Goal: Information Seeking & Learning: Check status

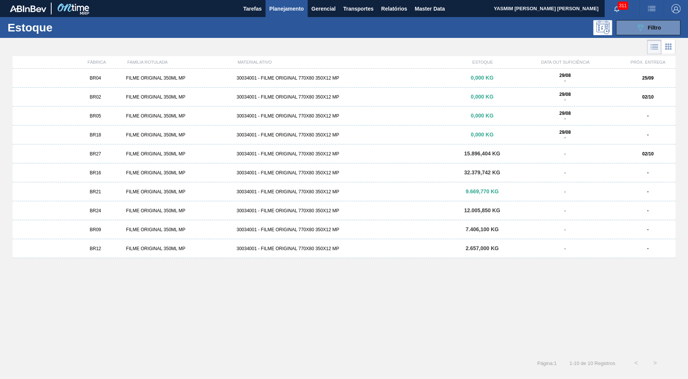
drag, startPoint x: 300, startPoint y: 8, endPoint x: 288, endPoint y: 22, distance: 19.1
click at [300, 9] on span "Planejamento" at bounding box center [286, 8] width 35 height 9
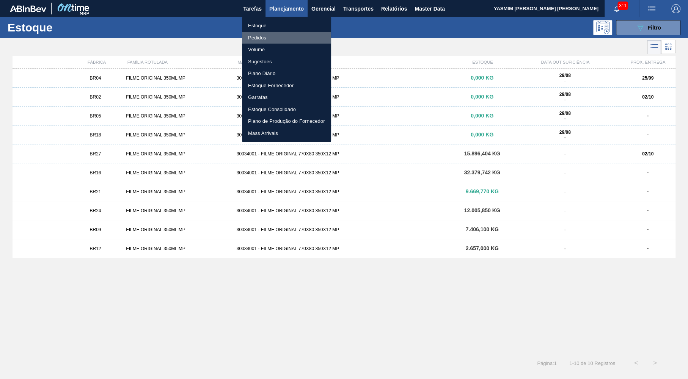
click at [264, 36] on li "Pedidos" at bounding box center [286, 38] width 89 height 12
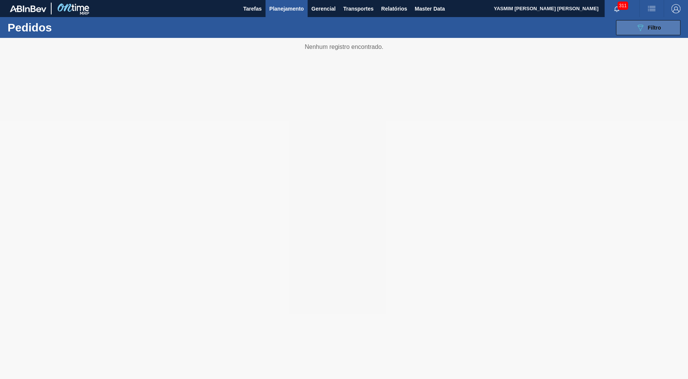
click at [634, 29] on button "089F7B8B-B2A5-4AFE-B5C0-19BA573D28AC Filtro" at bounding box center [648, 27] width 64 height 15
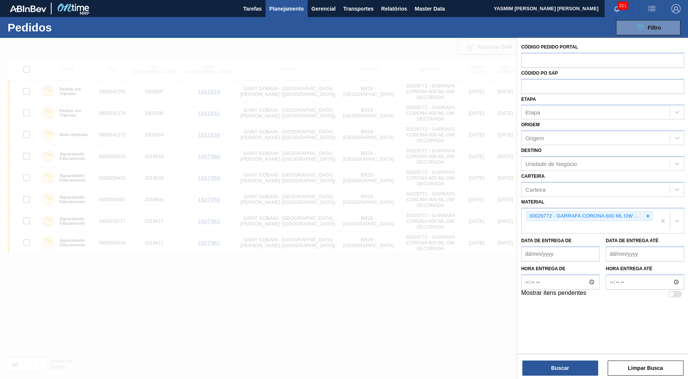
click at [648, 215] on icon at bounding box center [648, 216] width 3 height 3
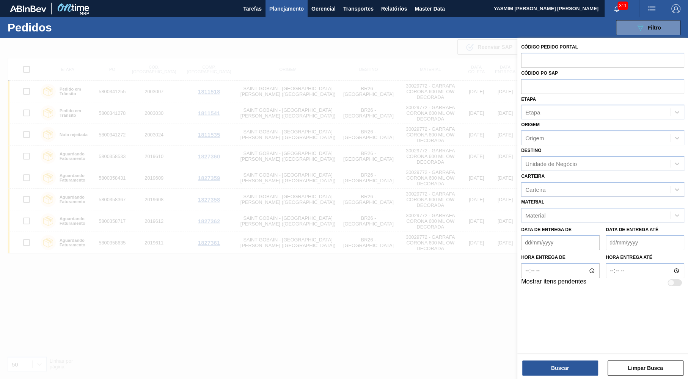
click at [543, 24] on div "089F7B8B-B2A5-4AFE-B5C0-19BA573D28AC Filtro Código Pedido Portal Códido PO SAP …" at bounding box center [402, 27] width 564 height 23
click at [555, 54] on input "text" at bounding box center [602, 60] width 163 height 14
paste input "1982272"
type input "1982272"
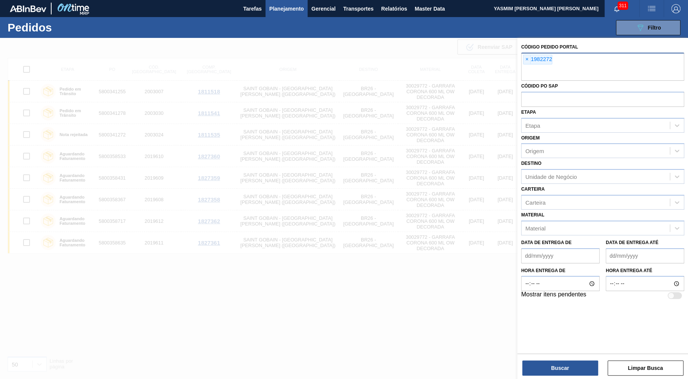
paste input "text"
paste input "1974949"
click at [602, 78] on input "1974949" at bounding box center [602, 73] width 163 height 14
type input "1974949"
click at [570, 174] on div "Unidade de Negócio" at bounding box center [551, 177] width 52 height 6
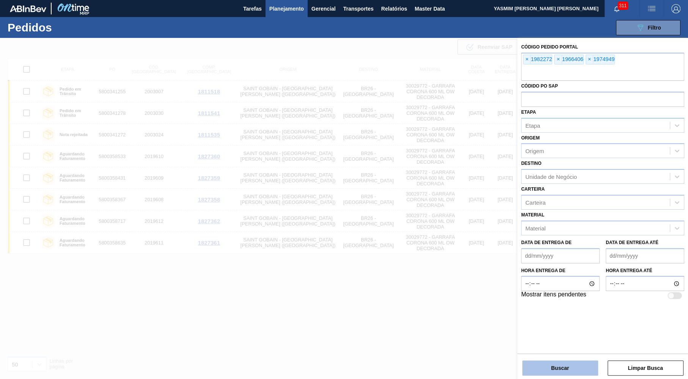
click at [548, 362] on button "Buscar" at bounding box center [560, 368] width 76 height 15
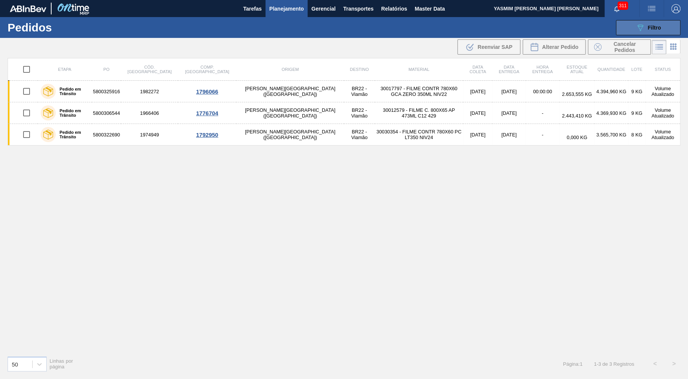
click at [636, 28] on icon "089F7B8B-B2A5-4AFE-B5C0-19BA573D28AC" at bounding box center [640, 27] width 9 height 9
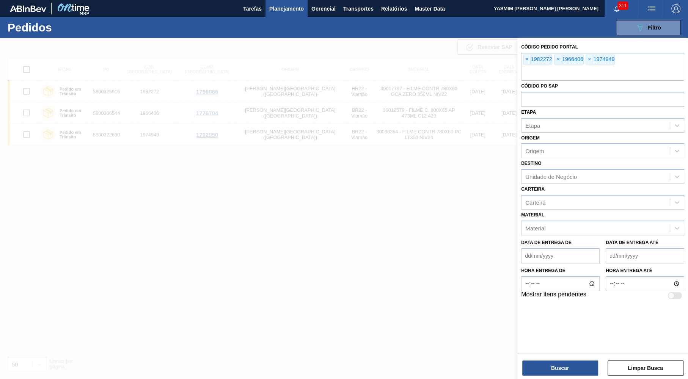
click at [284, 9] on span "Planejamento" at bounding box center [286, 8] width 35 height 9
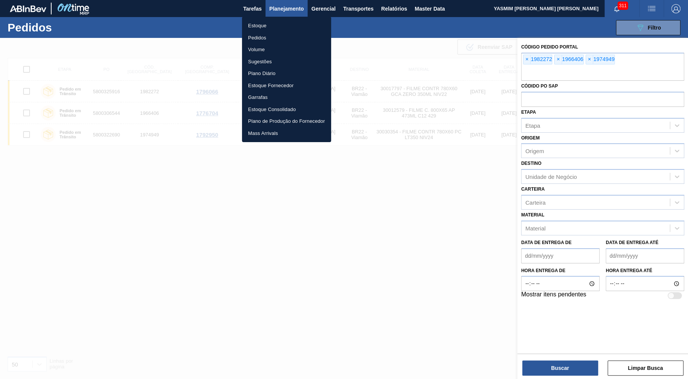
click at [272, 31] on li "Estoque" at bounding box center [286, 26] width 89 height 12
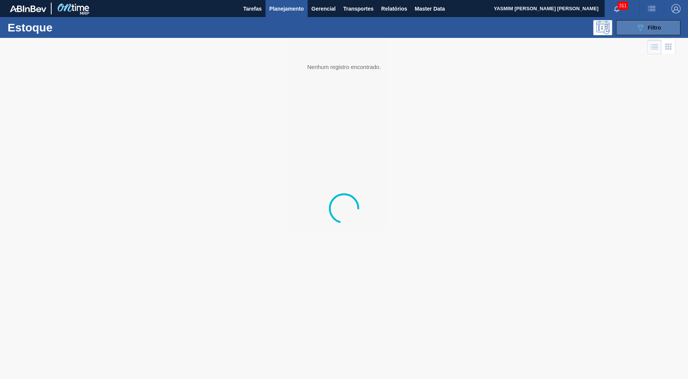
click at [659, 29] on span "Filtro" at bounding box center [654, 28] width 13 height 6
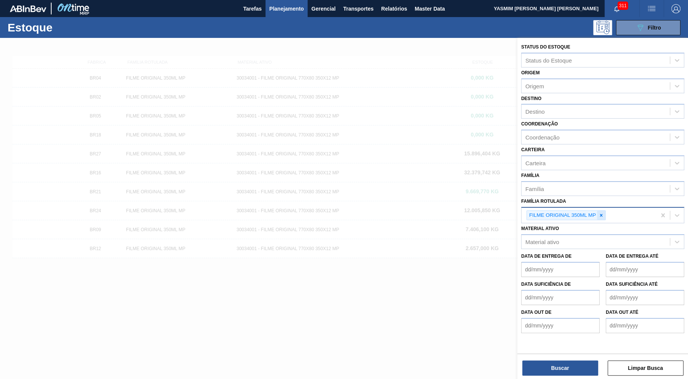
click at [605, 211] on div at bounding box center [601, 215] width 8 height 9
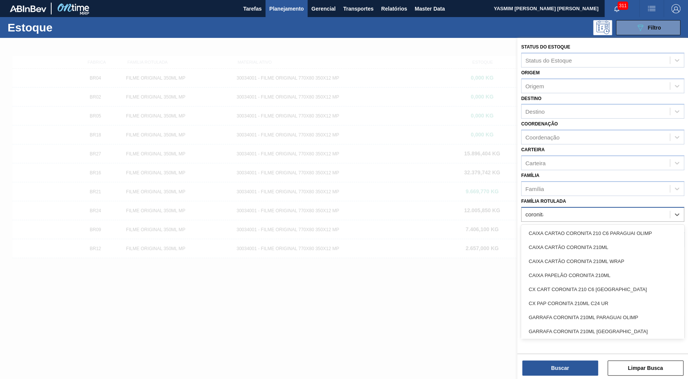
type Rotulada "coronita"
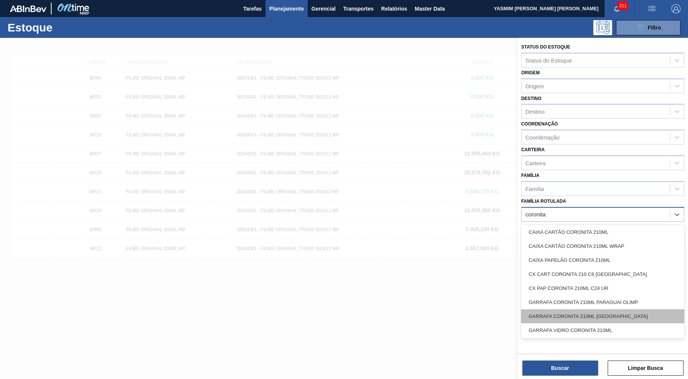
click at [602, 309] on div "GARRAFA CORONITA 210ML [GEOGRAPHIC_DATA]" at bounding box center [602, 316] width 163 height 14
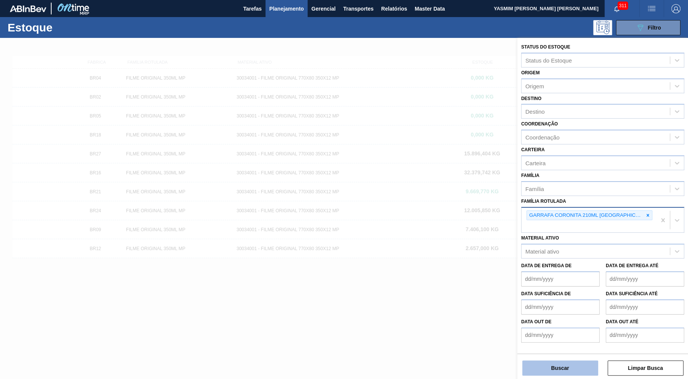
click at [582, 364] on button "Buscar" at bounding box center [560, 368] width 76 height 15
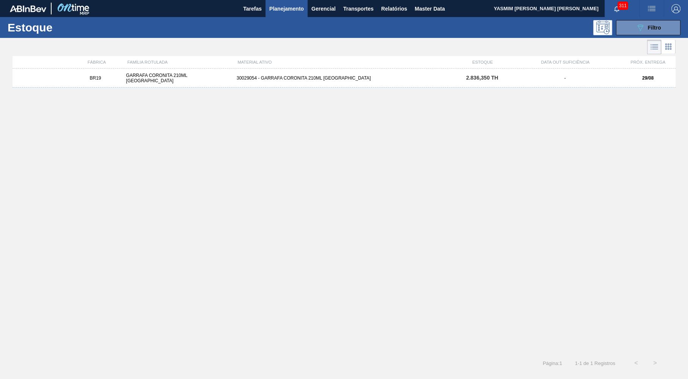
click at [563, 91] on div "BR19 GARRAFA CORONITA 210ML URUGUAI 30029054 - GARRAFA CORONITA 210ML PARAGUAI …" at bounding box center [344, 209] width 663 height 281
click at [559, 78] on div "-" at bounding box center [565, 77] width 110 height 5
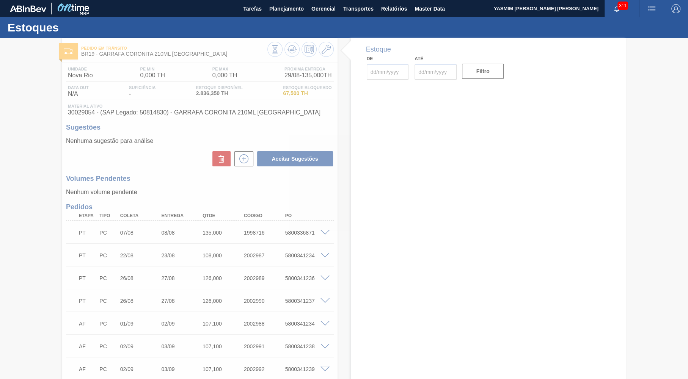
type input "[DATE]"
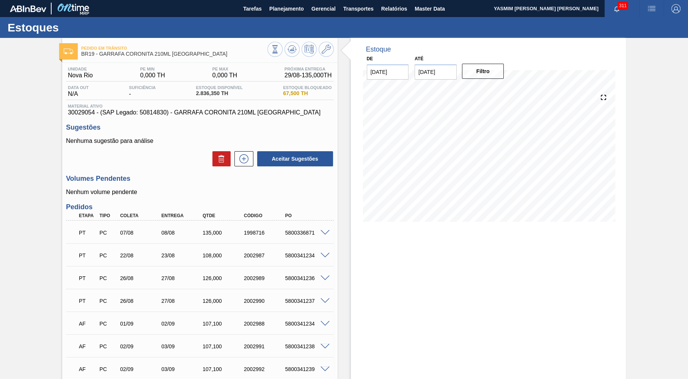
scroll to position [108, 0]
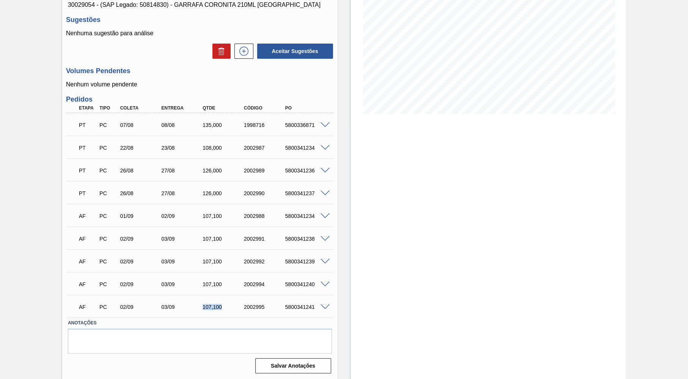
drag, startPoint x: 190, startPoint y: 302, endPoint x: 228, endPoint y: 307, distance: 38.6
click at [228, 307] on div "AF PC 02/09 03/09 107,100 2002995 5800341241" at bounding box center [198, 306] width 248 height 15
copy div "107,100"
click at [493, 243] on div "Estoque De [DATE] Até [DATE] Filtro 29/08 Projeção de Estoque 2,902.782 [DOMAIN…" at bounding box center [488, 155] width 275 height 450
click at [438, 285] on div "Estoque De [DATE] Até [DATE] Filtro 29/08 Projeção de Estoque 2,902.782 [DOMAIN…" at bounding box center [488, 155] width 275 height 450
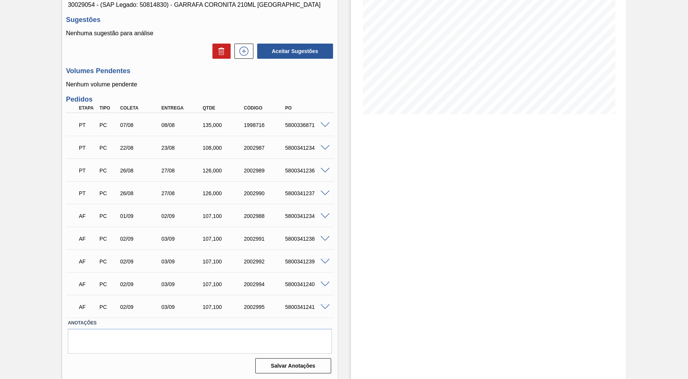
click at [206, 307] on div "107,100" at bounding box center [224, 307] width 46 height 6
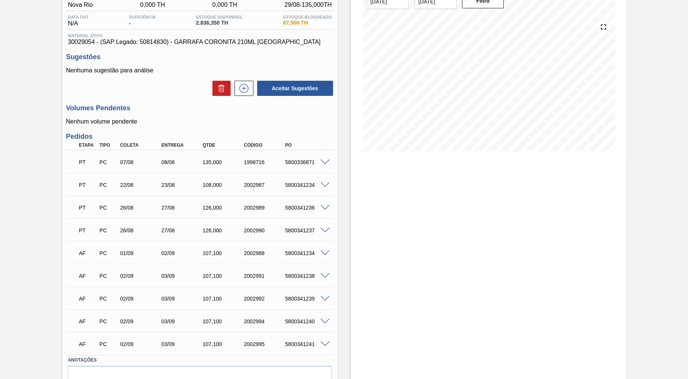
scroll to position [0, 0]
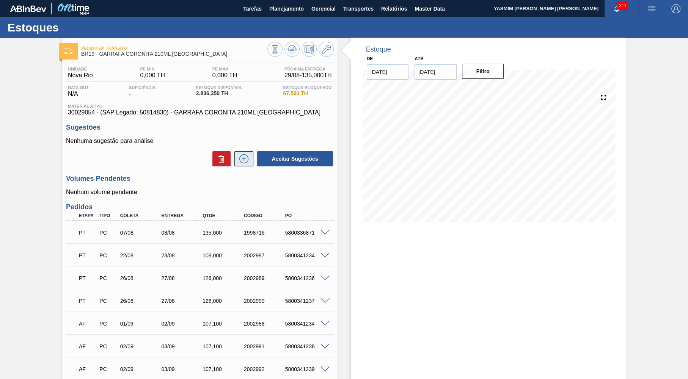
click at [243, 152] on button at bounding box center [243, 158] width 19 height 15
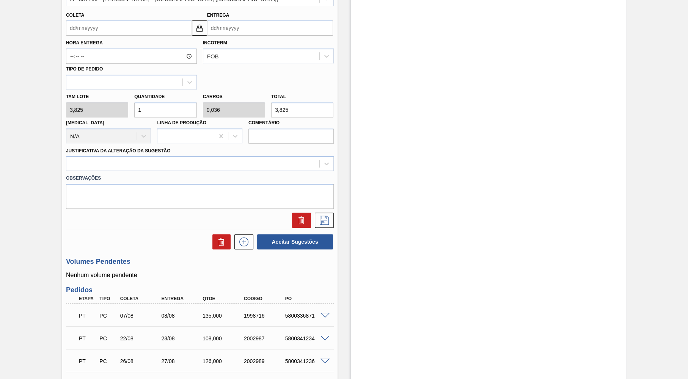
scroll to position [259, 0]
drag, startPoint x: 323, startPoint y: 103, endPoint x: 203, endPoint y: 102, distance: 120.6
click at [271, 103] on input "3,825" at bounding box center [302, 110] width 62 height 15
paste input "285,714"
type input "74,696"
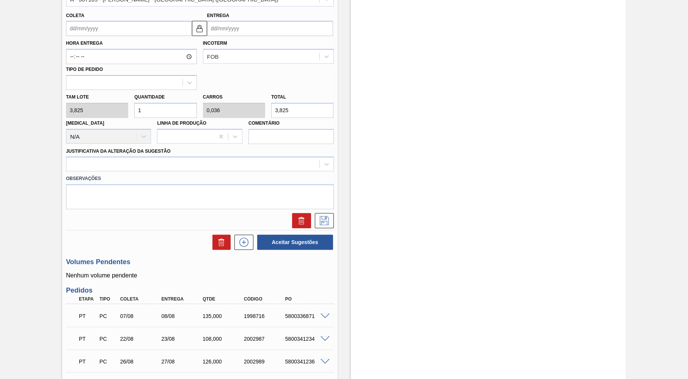
type input "2,668"
type input "285,714"
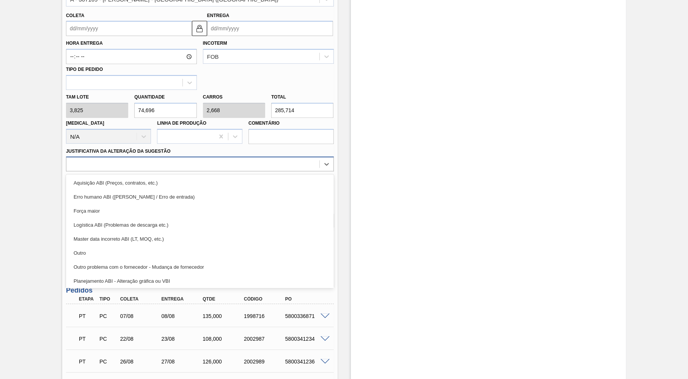
click at [83, 159] on div at bounding box center [192, 164] width 253 height 11
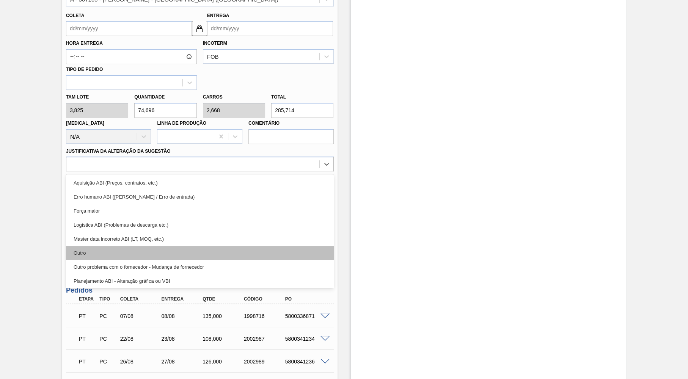
click at [96, 253] on div "Outro" at bounding box center [200, 253] width 268 height 14
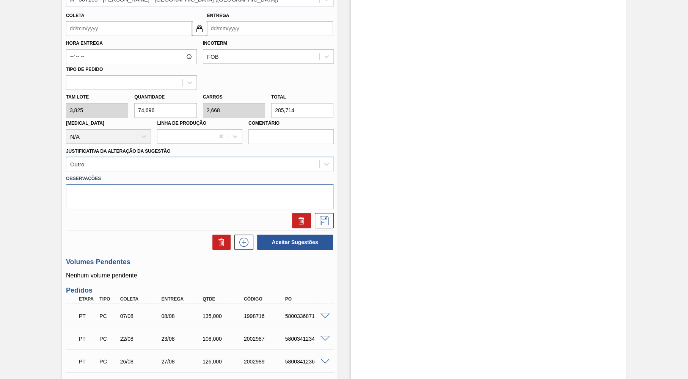
click at [139, 190] on textarea at bounding box center [200, 196] width 268 height 25
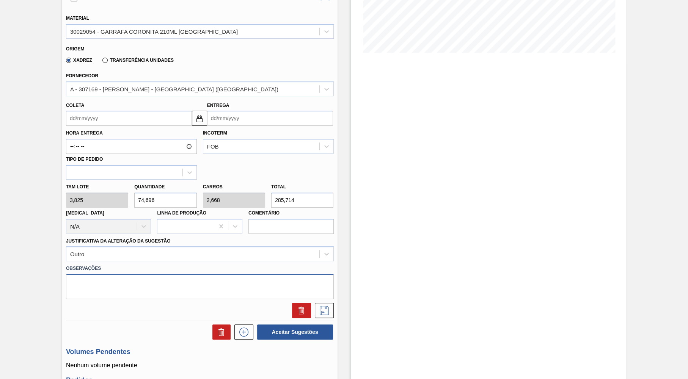
scroll to position [148, 0]
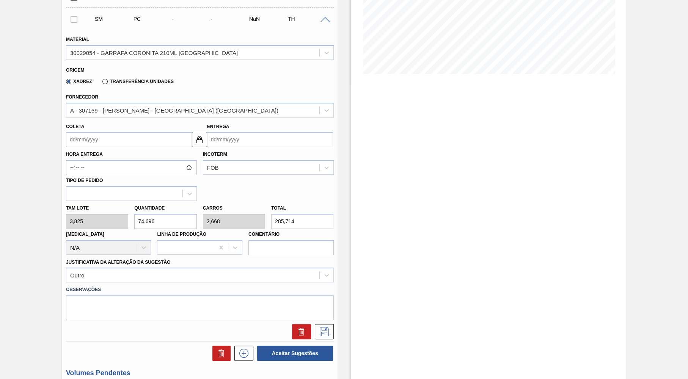
click at [118, 145] on input "Coleta" at bounding box center [129, 139] width 126 height 15
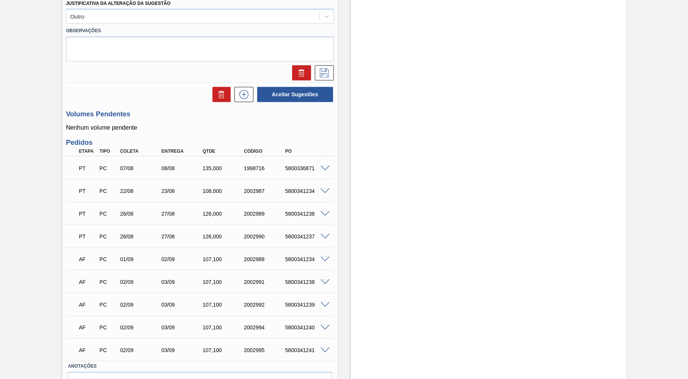
scroll to position [445, 0]
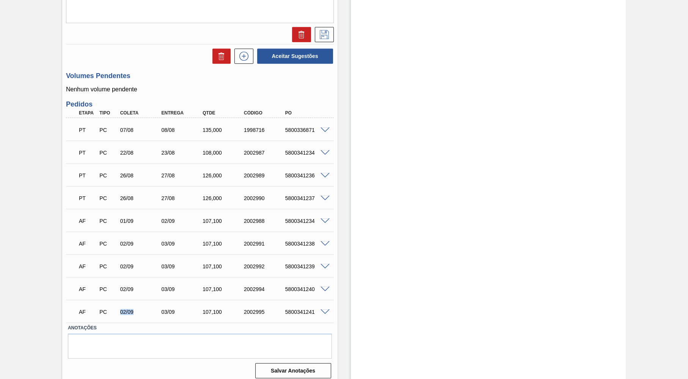
drag, startPoint x: 124, startPoint y: 305, endPoint x: 136, endPoint y: 309, distance: 13.2
click at [136, 309] on div "AF PC 02/09 03/09 107,100 2002995 5800341241" at bounding box center [198, 311] width 248 height 15
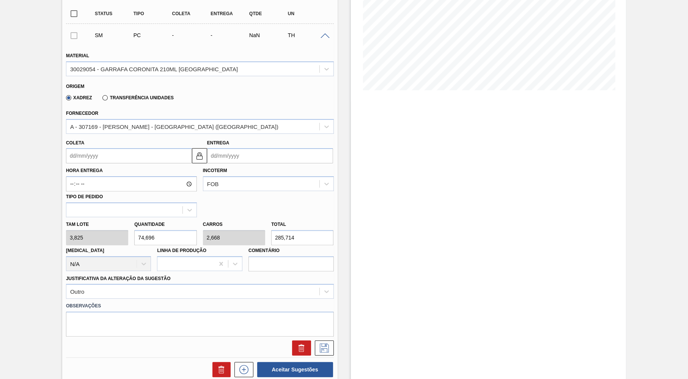
scroll to position [112, 0]
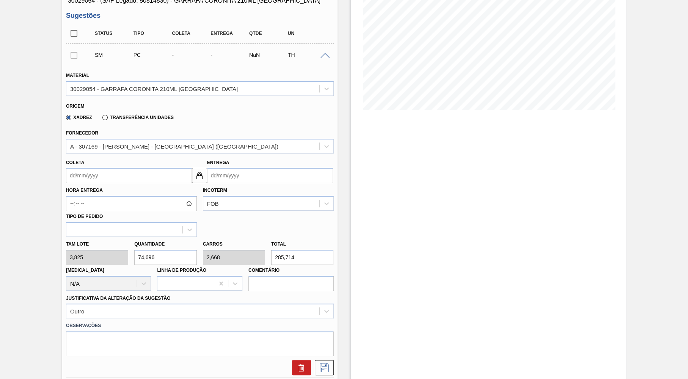
click at [98, 171] on input "Coleta" at bounding box center [129, 175] width 126 height 15
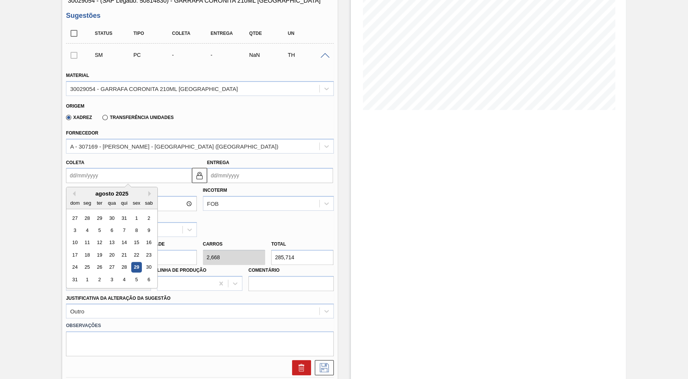
click at [276, 237] on div "[PERSON_NAME] 3,825 Quantidade 74,696 Carros 2,668 Total 285,714 [MEDICAL_DATA]…" at bounding box center [200, 264] width 274 height 54
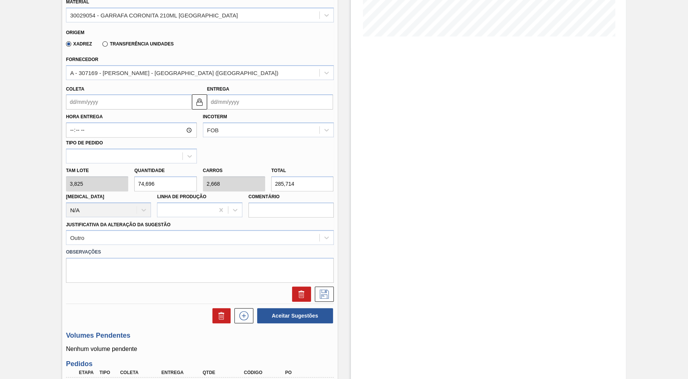
scroll to position [186, 0]
click at [292, 195] on label "Comentário" at bounding box center [290, 196] width 85 height 11
click at [292, 202] on input "Comentário" at bounding box center [290, 209] width 85 height 15
click at [303, 178] on input "285,714" at bounding box center [302, 183] width 62 height 15
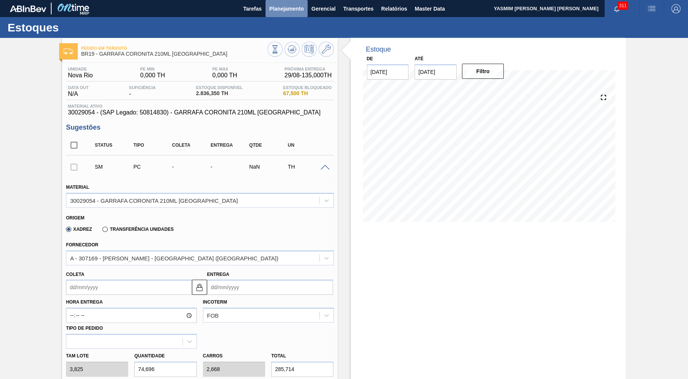
click at [283, 17] on button "Planejamento" at bounding box center [286, 8] width 42 height 17
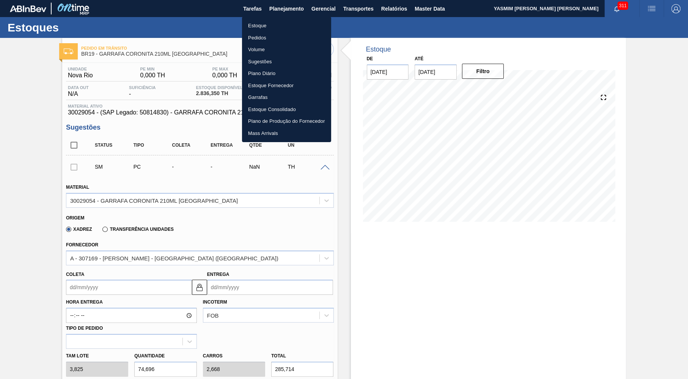
click at [280, 23] on li "Estoque" at bounding box center [286, 26] width 89 height 12
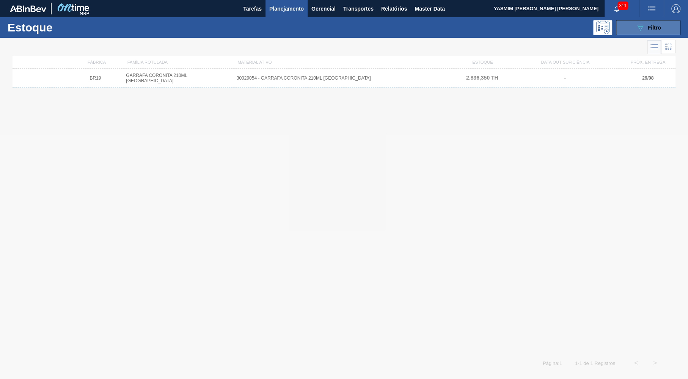
click at [651, 27] on span "Filtro" at bounding box center [654, 28] width 13 height 6
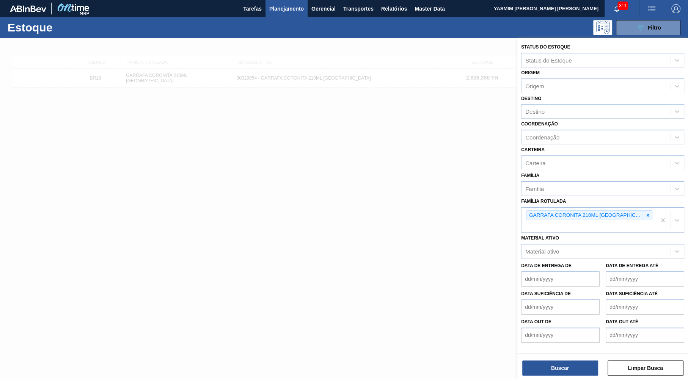
click at [257, 144] on div at bounding box center [344, 227] width 688 height 379
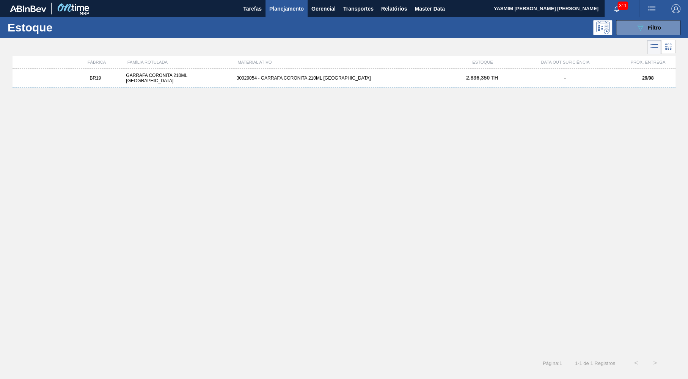
click at [244, 79] on div "30029054 - GARRAFA CORONITA 210ML [GEOGRAPHIC_DATA]" at bounding box center [344, 77] width 221 height 5
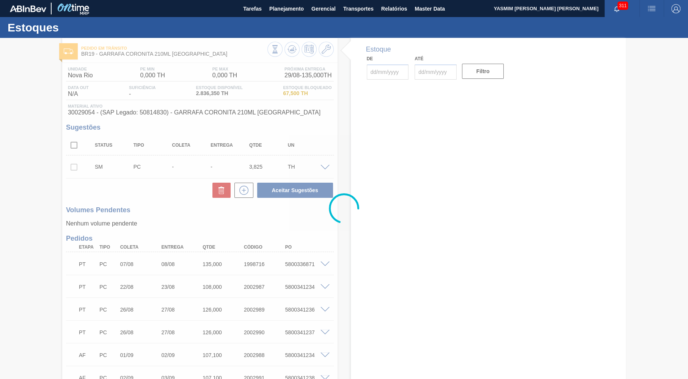
type input "[DATE]"
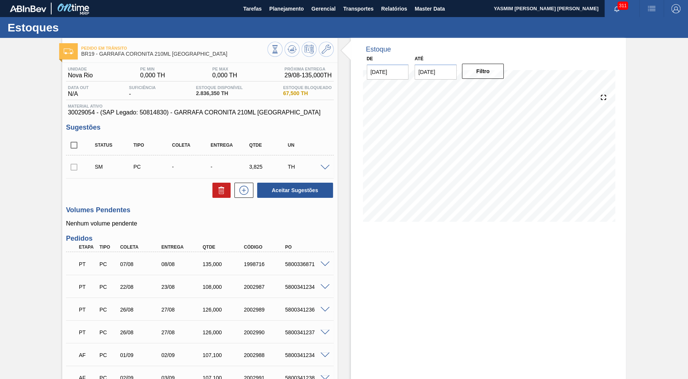
scroll to position [140, 0]
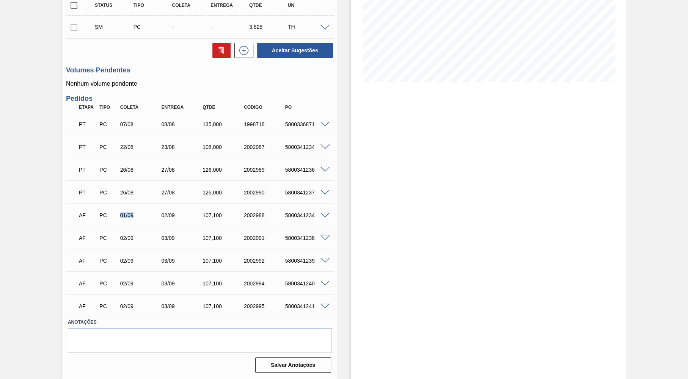
drag, startPoint x: 118, startPoint y: 209, endPoint x: 140, endPoint y: 206, distance: 22.2
click at [140, 206] on div "AF PC 01/09 02/09 107,100 2002988 5800341234" at bounding box center [200, 214] width 268 height 19
drag, startPoint x: 120, startPoint y: 236, endPoint x: 159, endPoint y: 235, distance: 39.5
click at [119, 235] on div "PC" at bounding box center [107, 238] width 21 height 6
drag, startPoint x: 115, startPoint y: 255, endPoint x: 143, endPoint y: 262, distance: 28.6
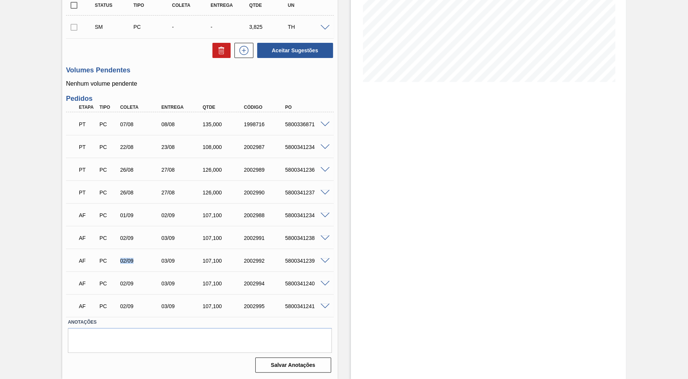
click at [143, 262] on div "AF PC 02/09 03/09 107,100 2002992 5800341239" at bounding box center [198, 260] width 248 height 15
drag, startPoint x: 112, startPoint y: 288, endPoint x: 145, endPoint y: 288, distance: 33.8
click at [145, 288] on div "AF PC 02/09 03/09 107,100 2002994 5800341240" at bounding box center [198, 282] width 248 height 15
drag, startPoint x: 114, startPoint y: 309, endPoint x: 143, endPoint y: 308, distance: 29.2
click at [119, 308] on div "PC" at bounding box center [107, 306] width 21 height 6
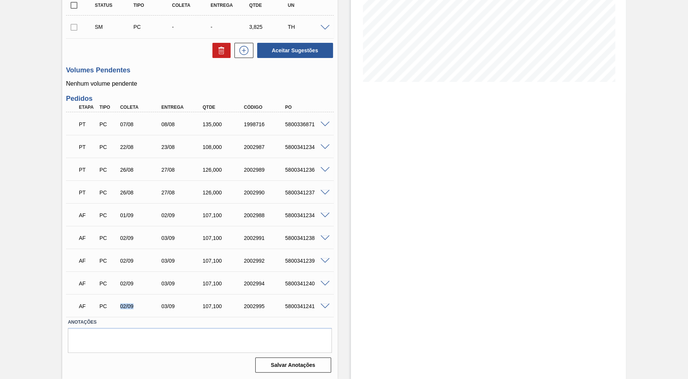
scroll to position [0, 0]
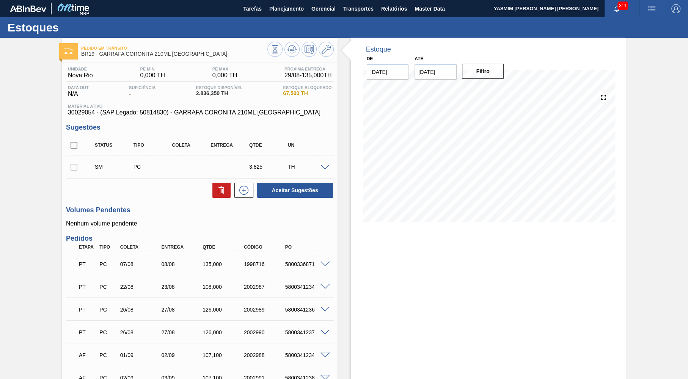
click at [321, 170] on span at bounding box center [324, 168] width 9 height 6
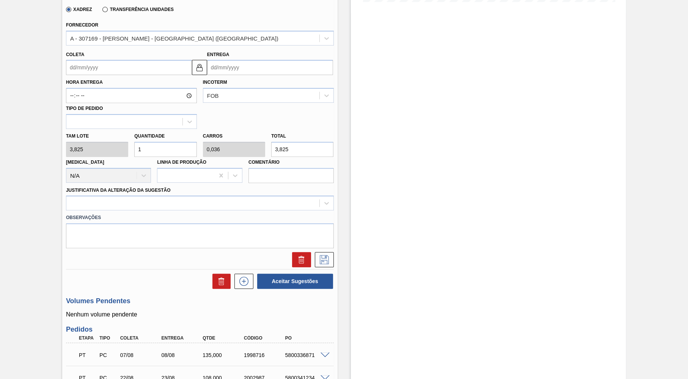
scroll to position [222, 0]
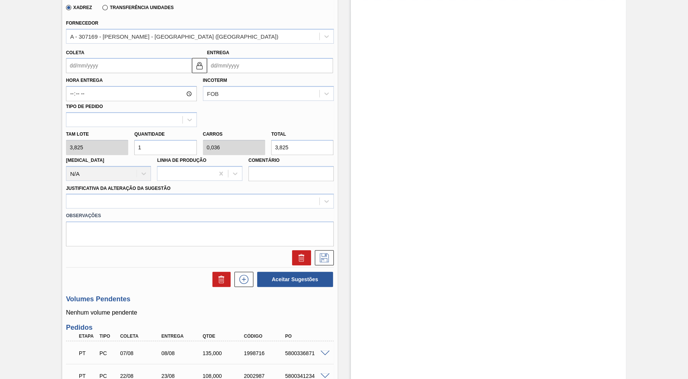
drag, startPoint x: 303, startPoint y: 140, endPoint x: 187, endPoint y: 146, distance: 116.2
click at [271, 146] on input "3,825" at bounding box center [302, 147] width 62 height 15
paste input "285,714"
type input "74,696"
type input "2,668"
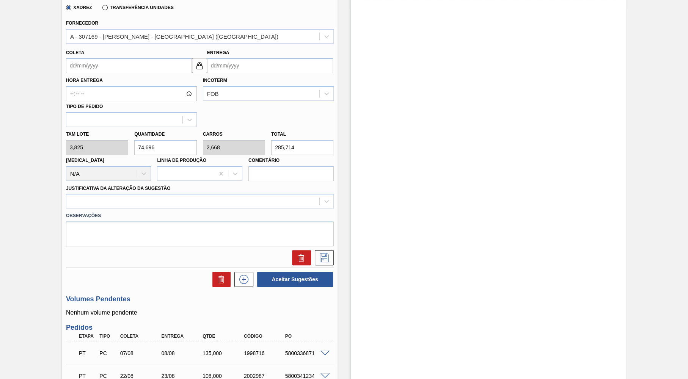
type input "285,714"
click at [132, 75] on label "Hora Entrega" at bounding box center [131, 80] width 131 height 11
click at [132, 86] on input "Hora Entrega" at bounding box center [131, 93] width 131 height 15
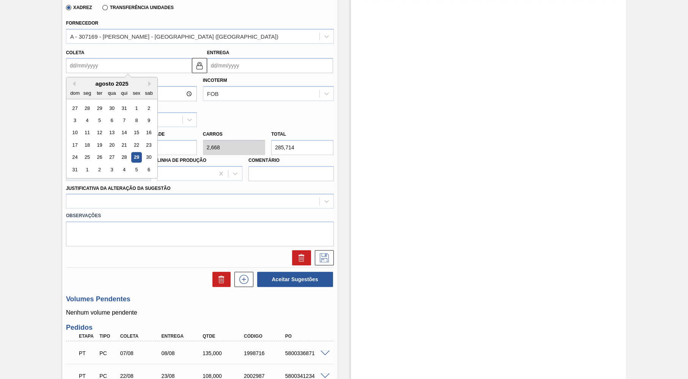
click at [123, 62] on input "Coleta" at bounding box center [129, 65] width 126 height 15
click at [145, 80] on div "agosto 2025" at bounding box center [111, 83] width 91 height 6
click at [110, 165] on div "3" at bounding box center [112, 170] width 10 height 10
type input "[DATE]"
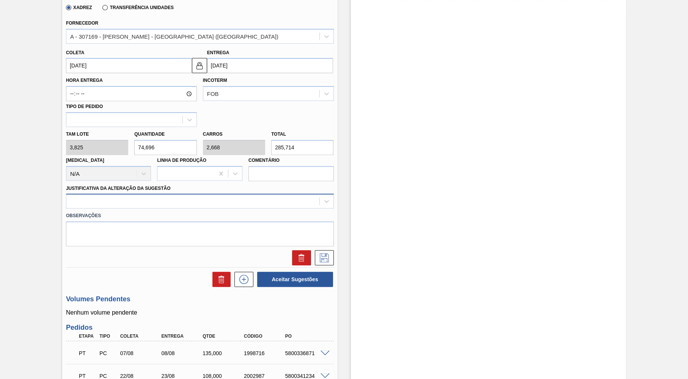
click at [115, 194] on div at bounding box center [200, 201] width 268 height 15
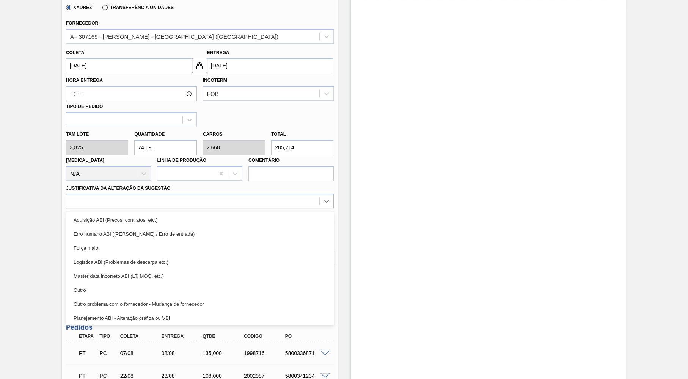
drag, startPoint x: 108, startPoint y: 287, endPoint x: 152, endPoint y: 184, distance: 111.7
click at [108, 287] on div "Outro" at bounding box center [200, 290] width 268 height 14
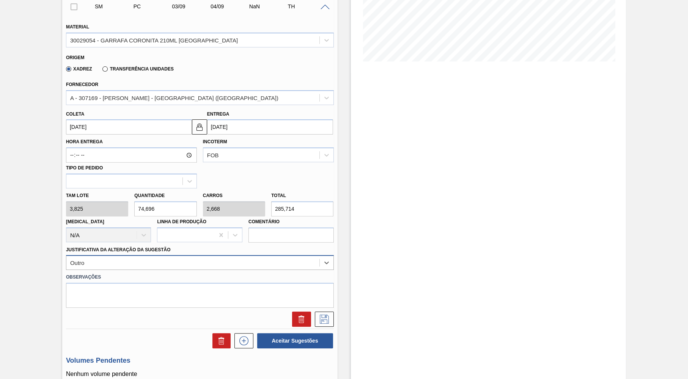
scroll to position [148, 0]
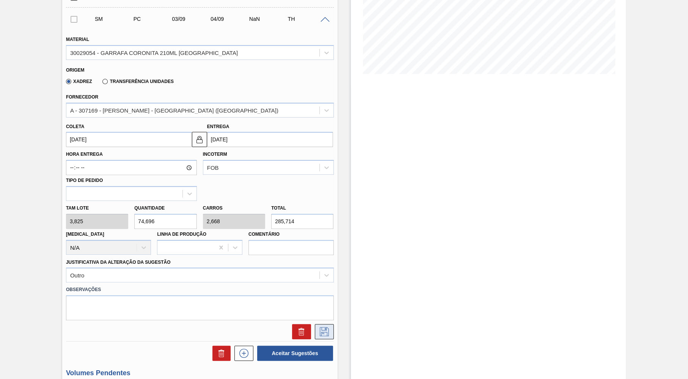
click at [331, 324] on button at bounding box center [324, 331] width 19 height 15
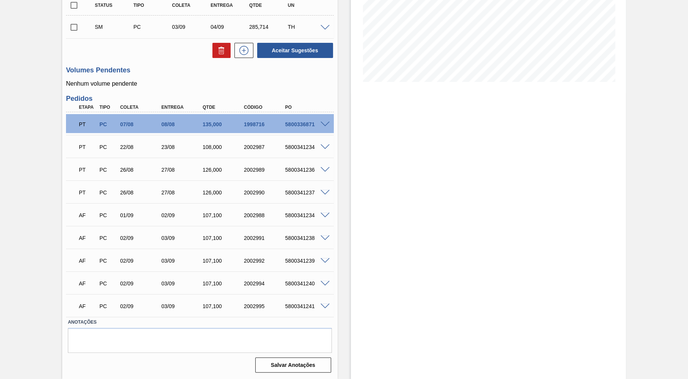
scroll to position [0, 0]
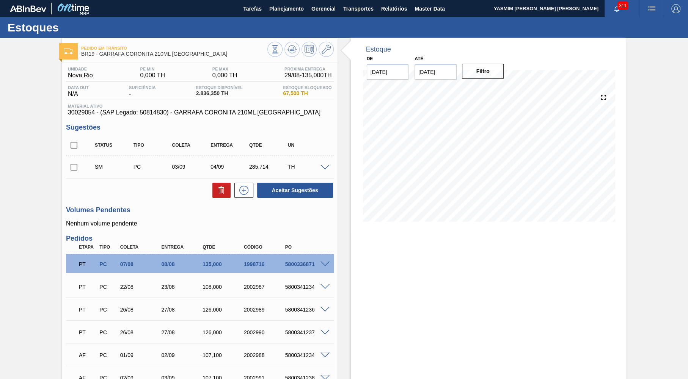
click at [75, 165] on input "checkbox" at bounding box center [74, 167] width 16 height 16
click at [325, 168] on span at bounding box center [324, 168] width 9 height 6
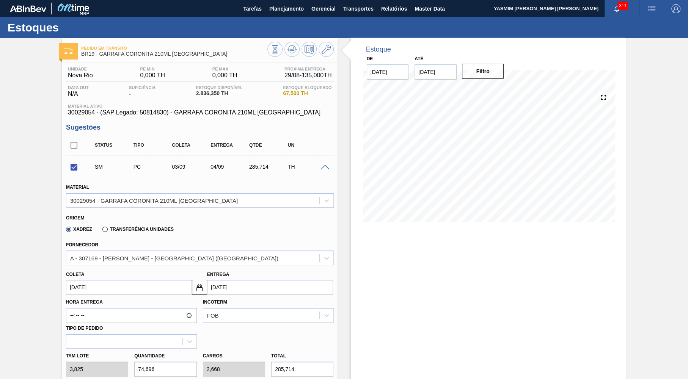
click at [325, 168] on span at bounding box center [324, 168] width 9 height 6
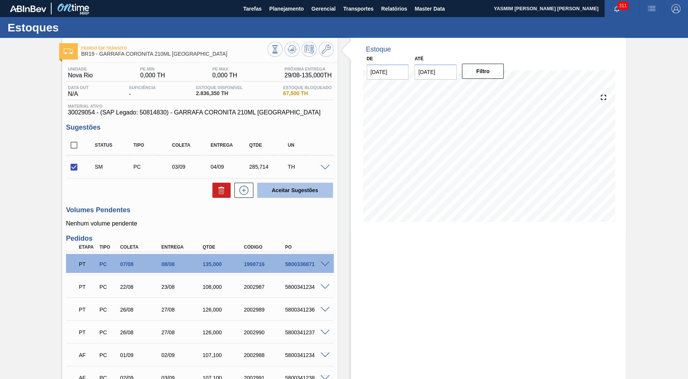
click at [288, 189] on button "Aceitar Sugestões" at bounding box center [295, 190] width 76 height 15
checkbox input "false"
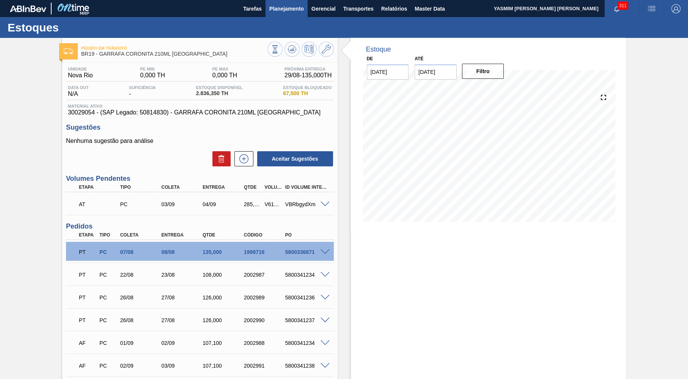
click at [266, 17] on div "Planejamento" at bounding box center [286, 8] width 42 height 17
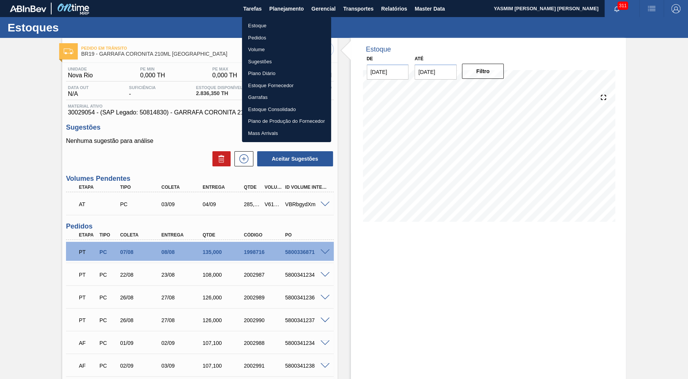
click at [319, 6] on div at bounding box center [344, 189] width 688 height 379
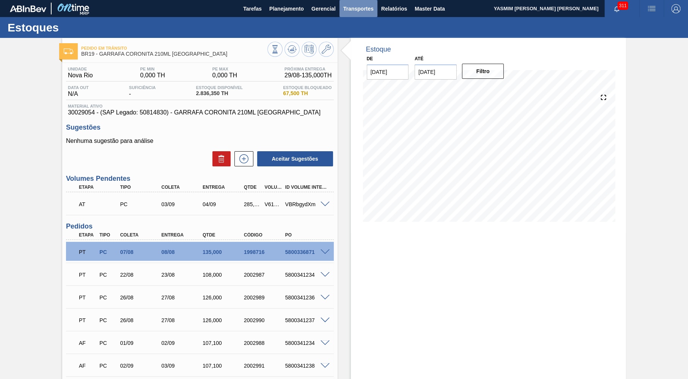
click at [349, 6] on span "Transportes" at bounding box center [358, 8] width 30 height 9
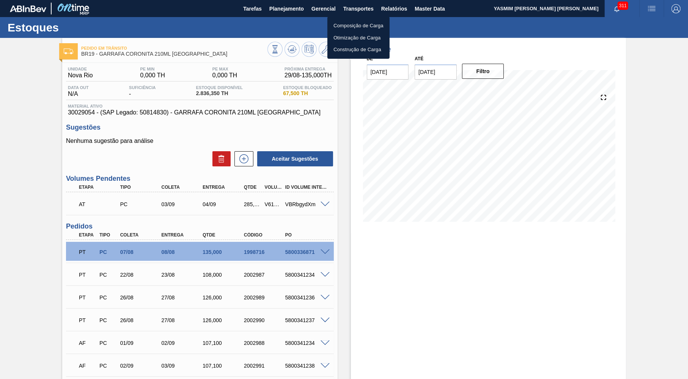
click at [347, 38] on li "Otimização de Carga" at bounding box center [358, 38] width 62 height 12
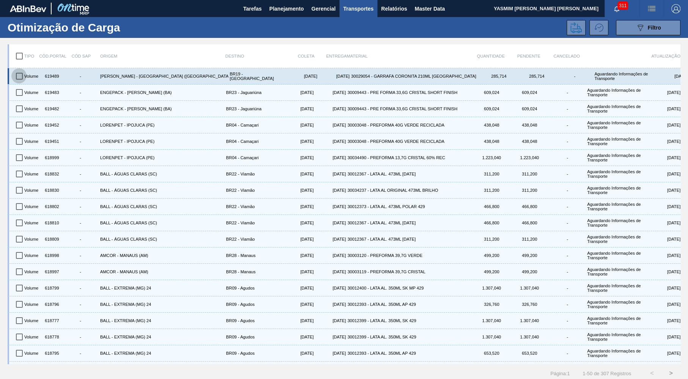
click at [20, 75] on input "checkbox" at bounding box center [19, 76] width 16 height 16
checkbox input "true"
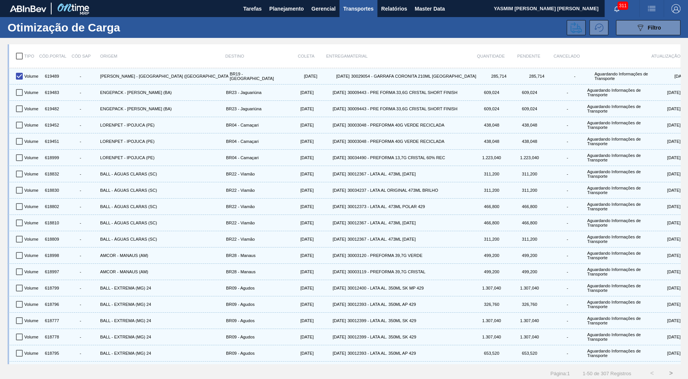
click at [573, 26] on icon at bounding box center [575, 27] width 11 height 11
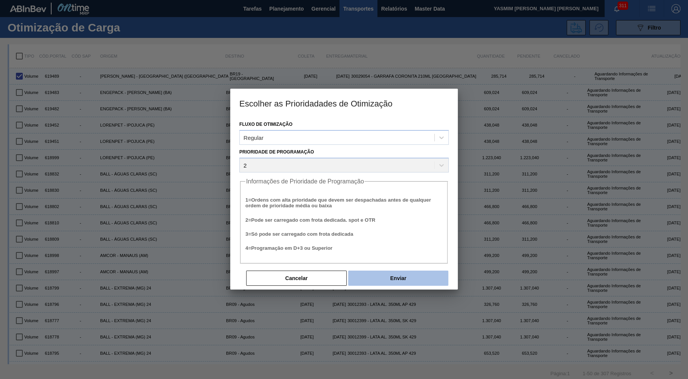
click at [396, 283] on button "Enviar" at bounding box center [398, 278] width 100 height 15
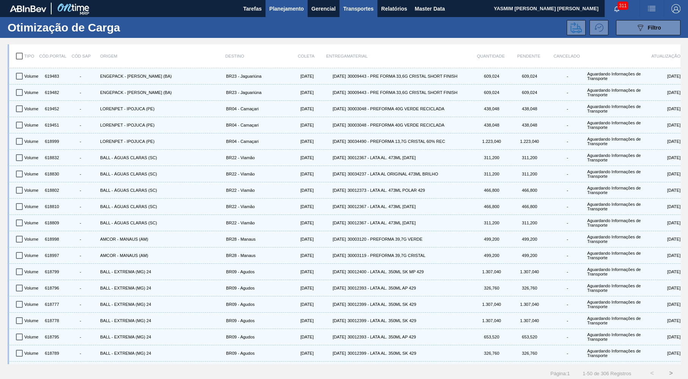
click at [271, 17] on button "Planejamento" at bounding box center [286, 8] width 42 height 17
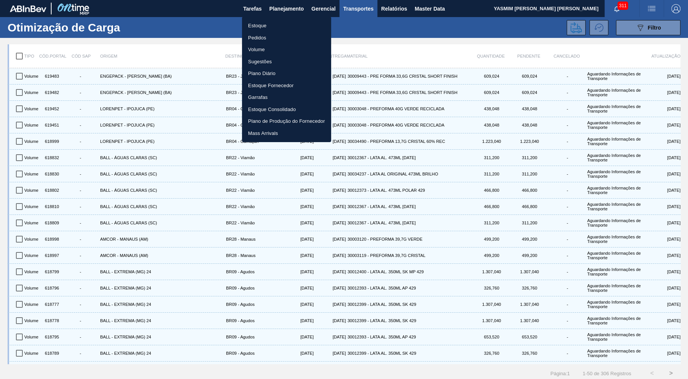
click at [270, 18] on ul "Estoque Pedidos Volume Sugestões Plano Diário Estoque Fornecedor Garrafas Estoq…" at bounding box center [286, 80] width 89 height 126
click at [270, 21] on li "Estoque" at bounding box center [286, 26] width 89 height 12
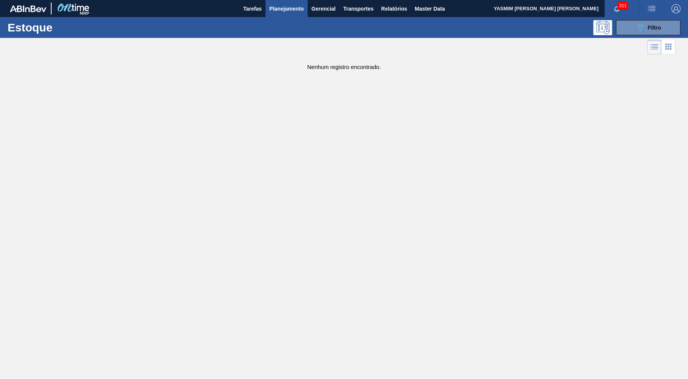
click at [656, 13] on img "button" at bounding box center [651, 8] width 9 height 9
click at [394, 79] on div at bounding box center [344, 189] width 688 height 379
click at [665, 28] on button "089F7B8B-B2A5-4AFE-B5C0-19BA573D28AC Filtro" at bounding box center [648, 27] width 64 height 15
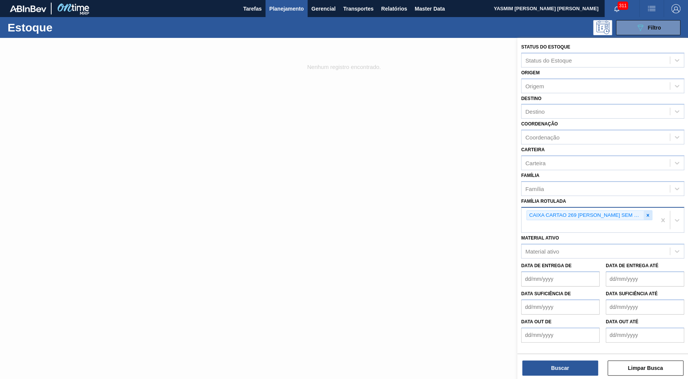
click at [650, 208] on div "CAIXA CARTAO 269 [PERSON_NAME] SEM GLUTEN C8" at bounding box center [588, 220] width 135 height 25
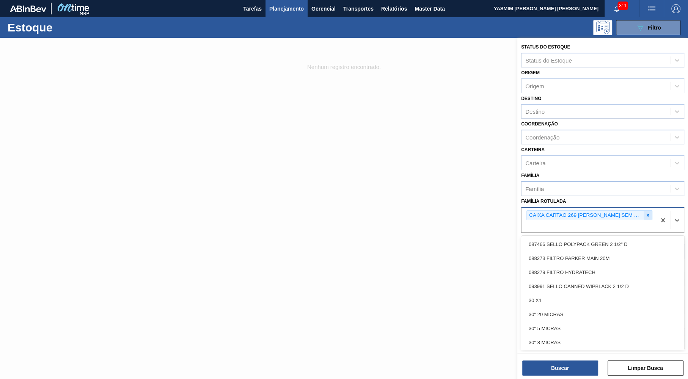
click at [650, 213] on icon at bounding box center [647, 215] width 5 height 5
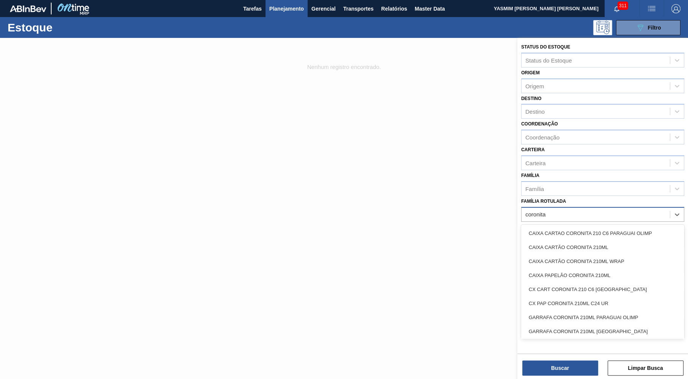
type Rotulada "coronita"
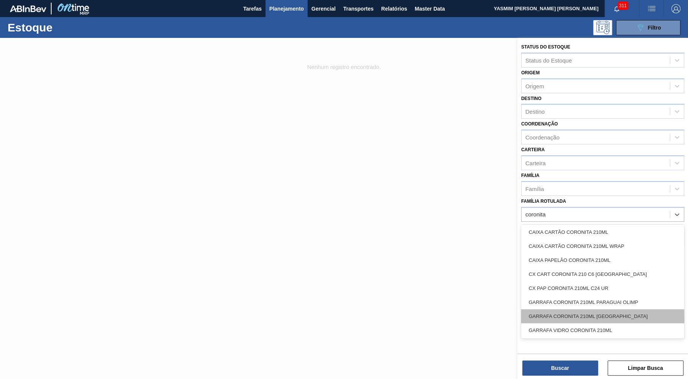
click at [615, 309] on div "GARRAFA CORONITA 210ML [GEOGRAPHIC_DATA]" at bounding box center [602, 316] width 163 height 14
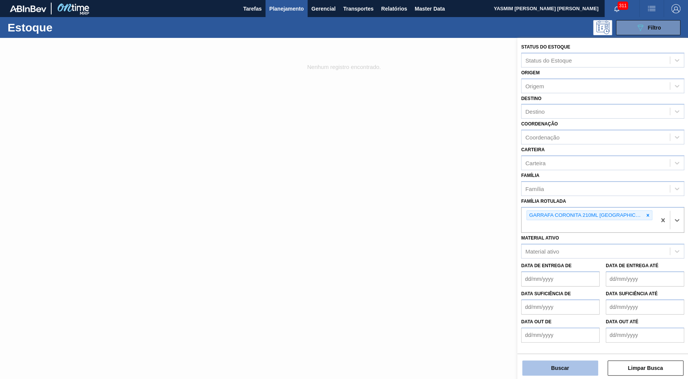
click at [578, 369] on button "Buscar" at bounding box center [560, 368] width 76 height 15
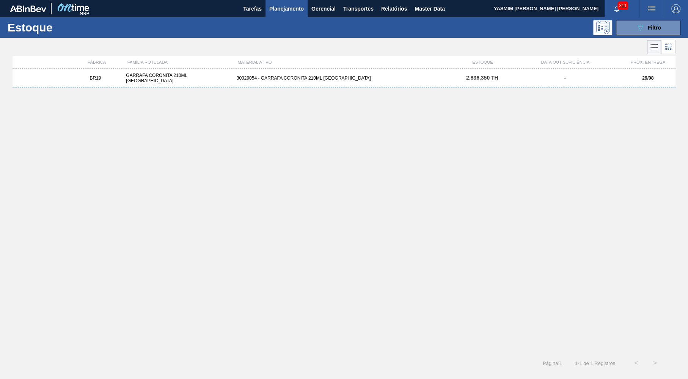
click at [341, 82] on div "BR19 GARRAFA CORONITA 210ML URUGUAI 30029054 - GARRAFA CORONITA 210ML PARAGUAI …" at bounding box center [344, 78] width 663 height 19
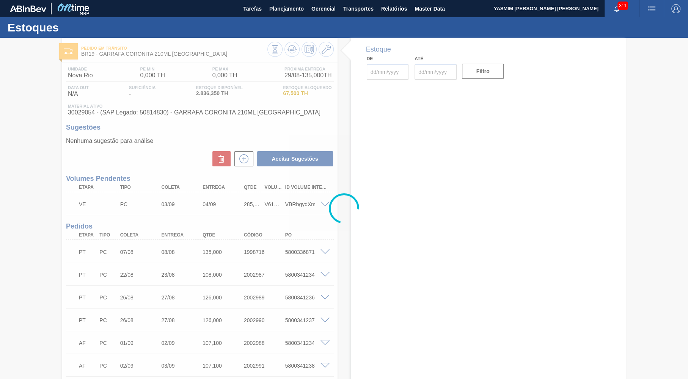
type input "[DATE]"
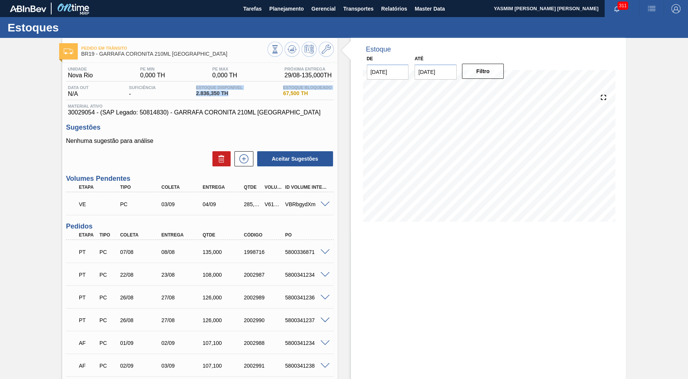
drag, startPoint x: 190, startPoint y: 88, endPoint x: 266, endPoint y: 95, distance: 76.2
click at [266, 95] on div "Data out N/A Suficiência - Estoque Disponível 2.836,350 TH [DEMOGRAPHIC_DATA] B…" at bounding box center [200, 92] width 268 height 15
click at [217, 89] on span "Estoque Disponível" at bounding box center [219, 87] width 47 height 5
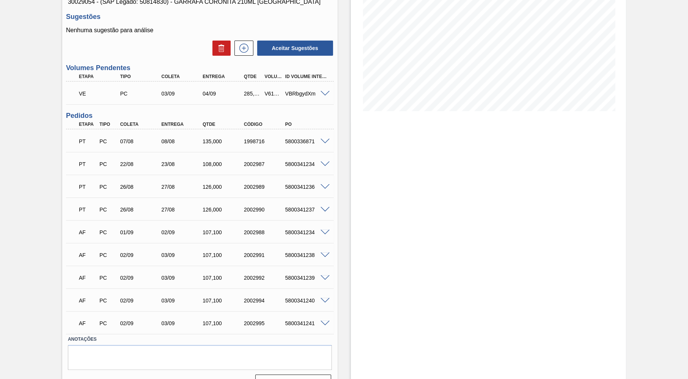
scroll to position [128, 0]
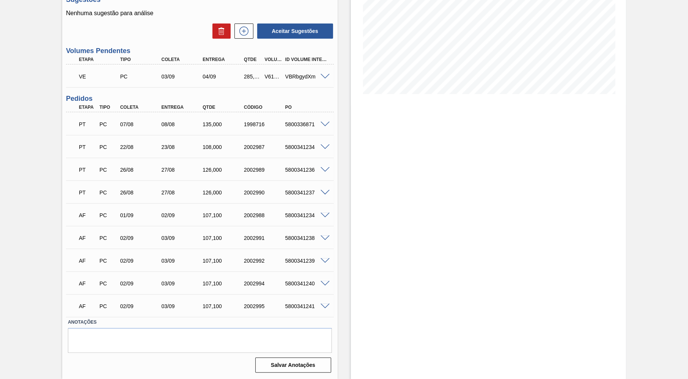
click at [216, 126] on div "135,000" at bounding box center [224, 124] width 46 height 6
click at [210, 280] on div "AF PC 02/09 03/09 107,100 2002994 5800341240" at bounding box center [198, 282] width 248 height 15
drag, startPoint x: 164, startPoint y: 122, endPoint x: 184, endPoint y: 123, distance: 20.1
click at [184, 123] on div "08/08" at bounding box center [182, 124] width 46 height 6
drag, startPoint x: 159, startPoint y: 148, endPoint x: 177, endPoint y: 147, distance: 18.2
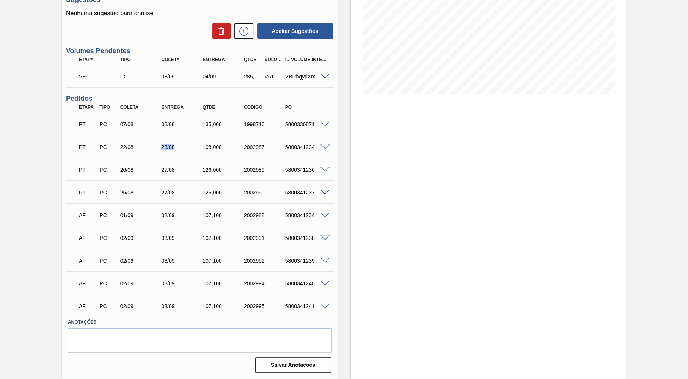
click at [177, 147] on div "23/08" at bounding box center [176, 147] width 41 height 6
drag, startPoint x: 155, startPoint y: 165, endPoint x: 180, endPoint y: 165, distance: 24.3
click at [180, 165] on div "PT PC 26/08 27/08 126,000 2002989 5800341236" at bounding box center [198, 169] width 248 height 15
drag, startPoint x: 162, startPoint y: 196, endPoint x: 187, endPoint y: 196, distance: 25.4
click at [187, 196] on div "PT PC 26/08 27/08 126,000 2002990 5800341237" at bounding box center [198, 191] width 248 height 15
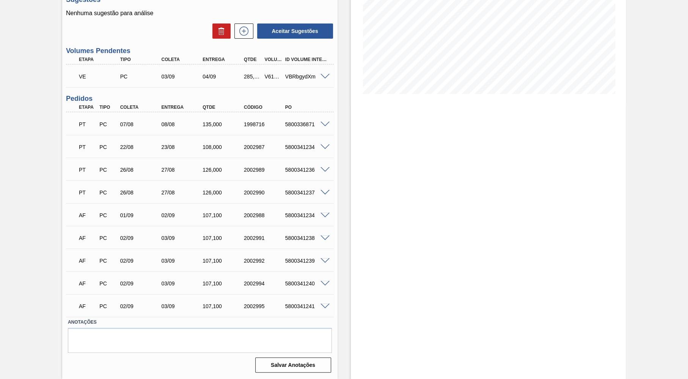
click at [173, 210] on div "AF PC 01/09 02/09 107,100 2002988 5800341234" at bounding box center [198, 214] width 248 height 15
click at [168, 231] on div "AF PC 02/09 03/09 107,100 2002991 5800341238" at bounding box center [198, 237] width 248 height 15
click at [170, 252] on div "AF PC 02/09 03/09 107,100 2002992 5800341239" at bounding box center [200, 260] width 268 height 19
click at [169, 287] on div "03/09" at bounding box center [182, 284] width 46 height 6
click at [542, 196] on div "Estoque De [DATE] Até [DATE] Filtro 31/08 Projeção de Estoque 2,140.878 [DOMAIN…" at bounding box center [488, 144] width 275 height 469
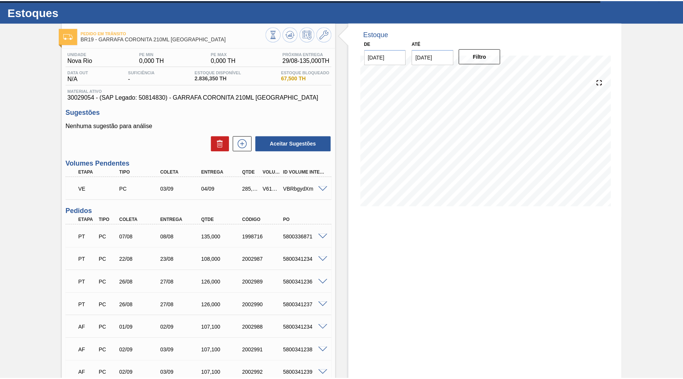
scroll to position [0, 0]
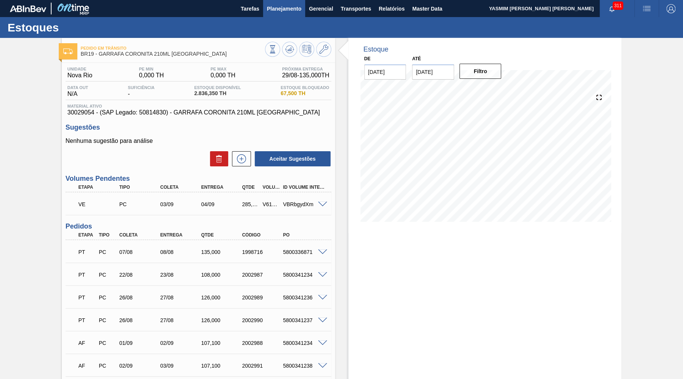
click at [292, 10] on span "Planejamento" at bounding box center [284, 8] width 35 height 9
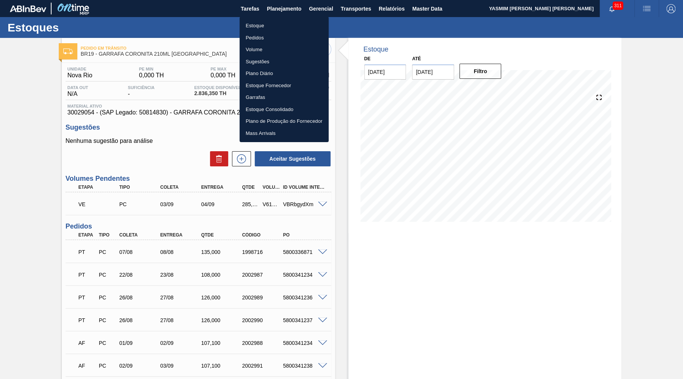
click at [275, 31] on li "Estoque" at bounding box center [284, 26] width 89 height 12
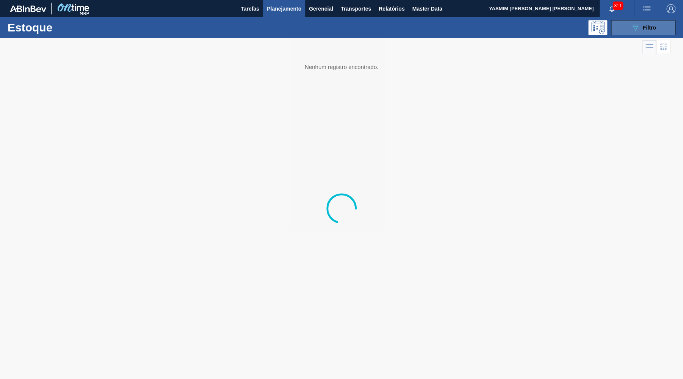
click at [628, 29] on button "089F7B8B-B2A5-4AFE-B5C0-19BA573D28AC Filtro" at bounding box center [643, 27] width 64 height 15
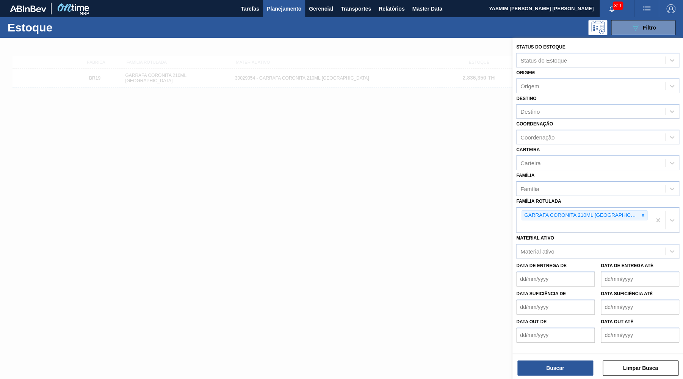
click at [639, 211] on div at bounding box center [643, 215] width 8 height 9
click at [561, 375] on button "Buscar" at bounding box center [556, 368] width 76 height 15
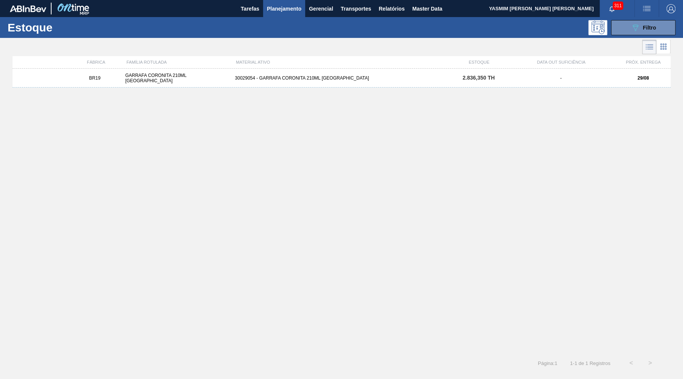
click at [293, 83] on div "BR19 GARRAFA CORONITA 210ML URUGUAI 30029054 - GARRAFA CORONITA 210ML PARAGUAI …" at bounding box center [342, 78] width 658 height 19
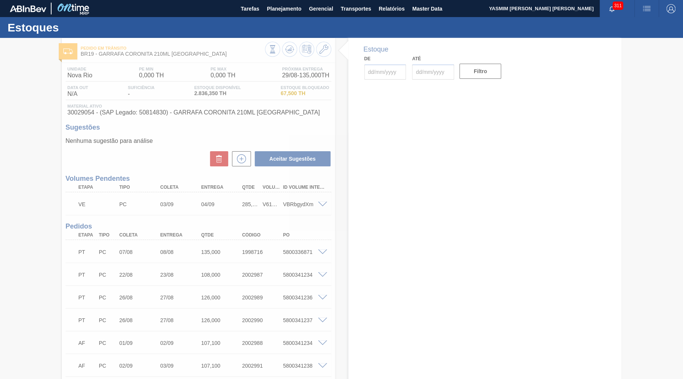
type input "[DATE]"
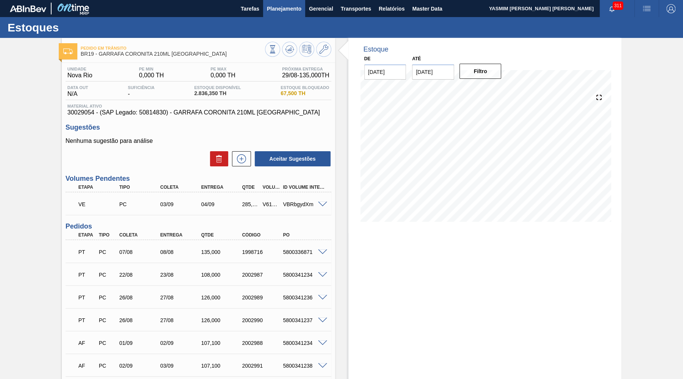
click at [286, 16] on button "Planejamento" at bounding box center [284, 8] width 42 height 17
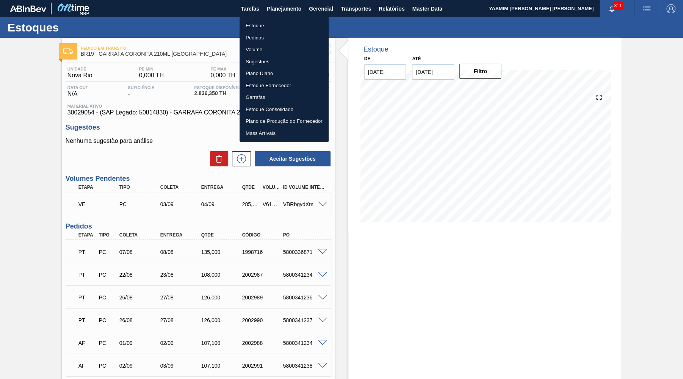
click at [122, 172] on div at bounding box center [341, 189] width 683 height 379
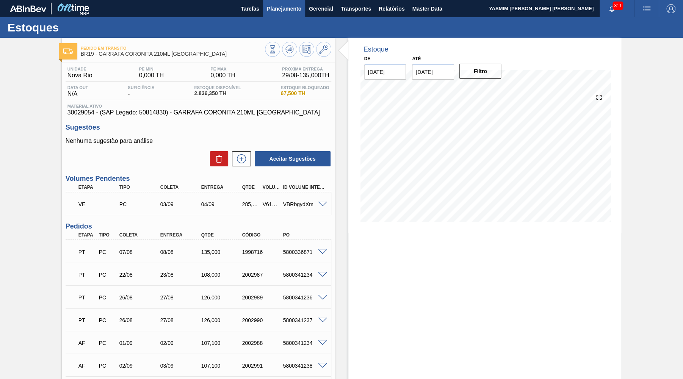
click at [287, 8] on span "Planejamento" at bounding box center [284, 8] width 35 height 9
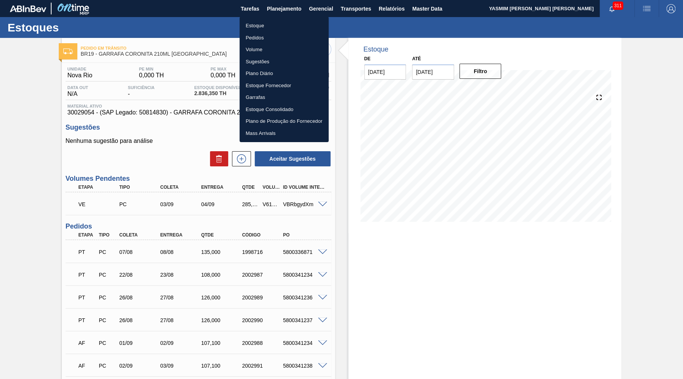
click at [274, 22] on li "Estoque" at bounding box center [284, 26] width 89 height 12
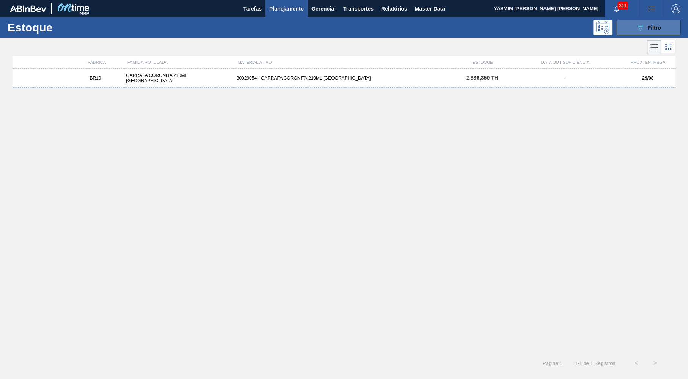
click at [622, 29] on button "089F7B8B-B2A5-4AFE-B5C0-19BA573D28AC Filtro" at bounding box center [648, 27] width 64 height 15
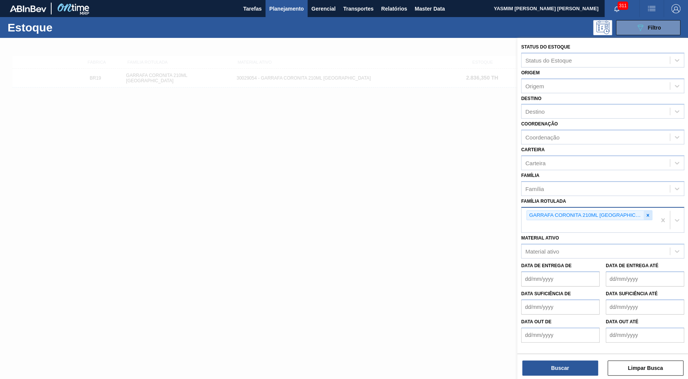
click at [644, 211] on div at bounding box center [648, 215] width 8 height 9
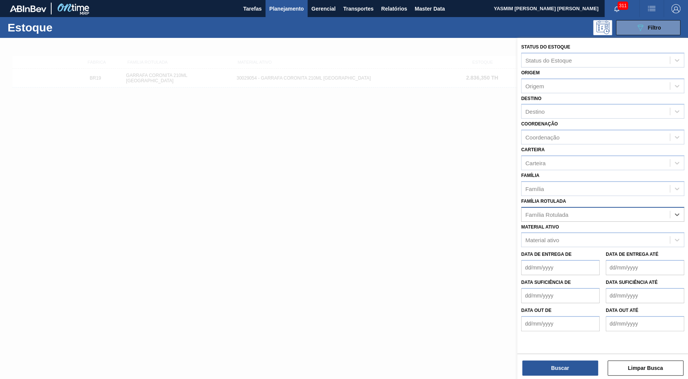
type Rotulada "i"
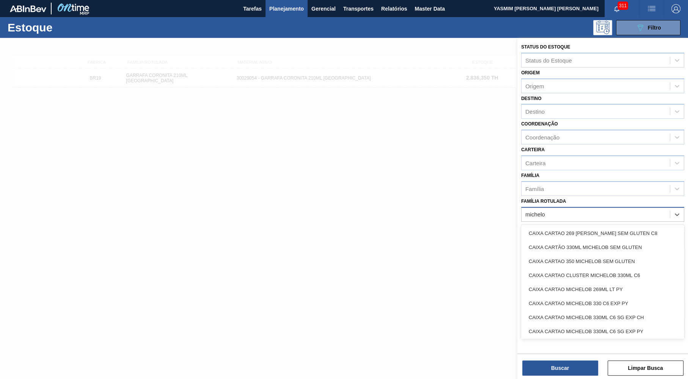
type Rotulada "michelob"
click at [656, 228] on div "CAIXA CARTAO 269 [PERSON_NAME] SEM GLUTEN C8" at bounding box center [602, 233] width 163 height 14
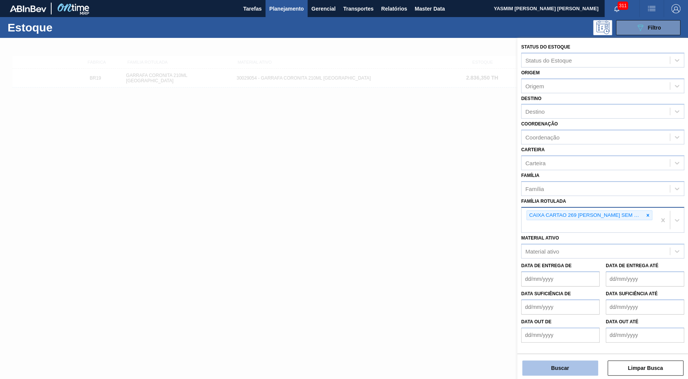
click at [597, 363] on button "Buscar" at bounding box center [560, 368] width 76 height 15
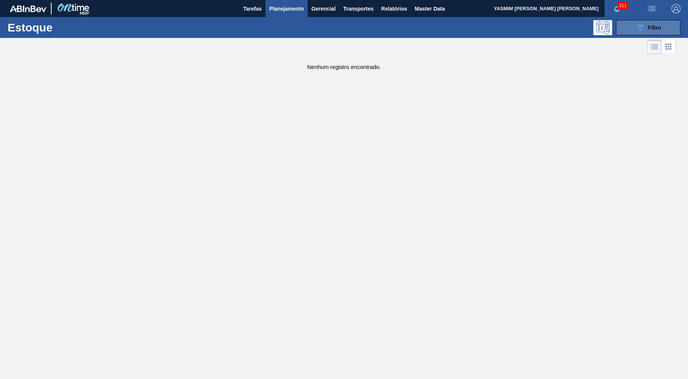
click at [643, 28] on icon "089F7B8B-B2A5-4AFE-B5C0-19BA573D28AC" at bounding box center [640, 27] width 9 height 9
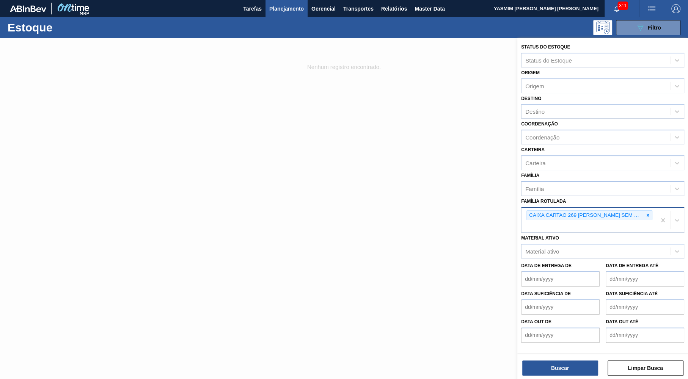
click at [567, 353] on div "Status do Estoque Status do Estoque Origem Origem Destino Destino Coordenação C…" at bounding box center [602, 209] width 171 height 343
click at [556, 375] on button "Buscar" at bounding box center [560, 368] width 76 height 15
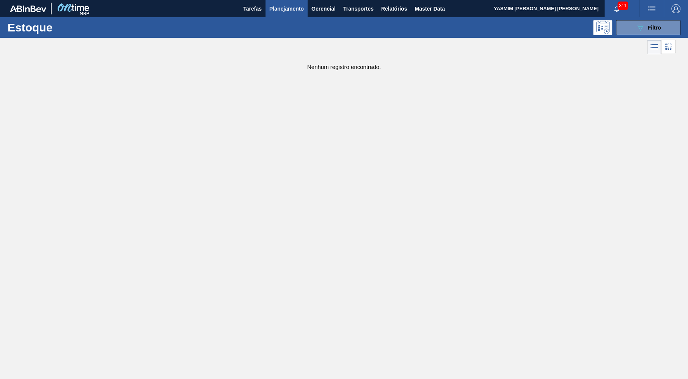
click at [682, 2] on button "button" at bounding box center [676, 8] width 24 height 17
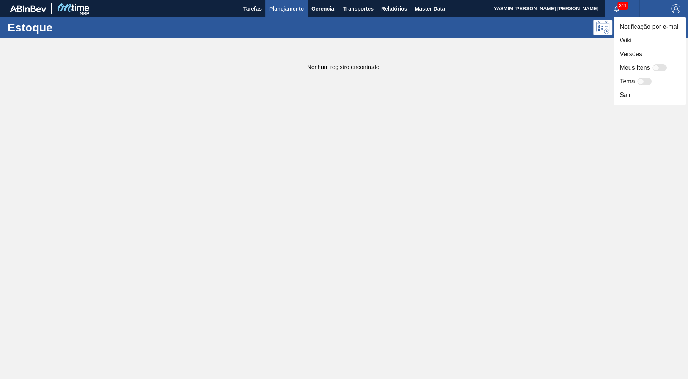
click at [455, 107] on div at bounding box center [344, 189] width 688 height 379
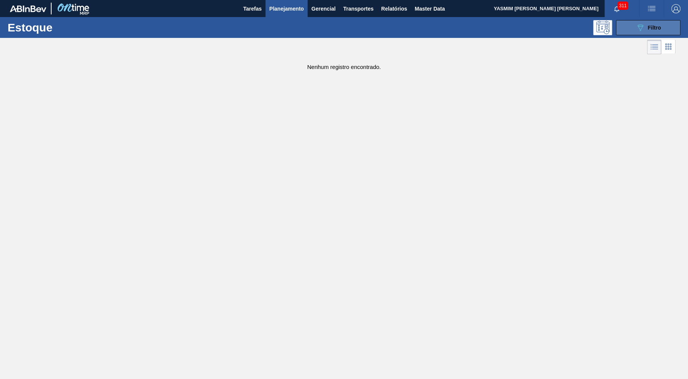
click at [617, 23] on button "089F7B8B-B2A5-4AFE-B5C0-19BA573D28AC Filtro" at bounding box center [648, 27] width 64 height 15
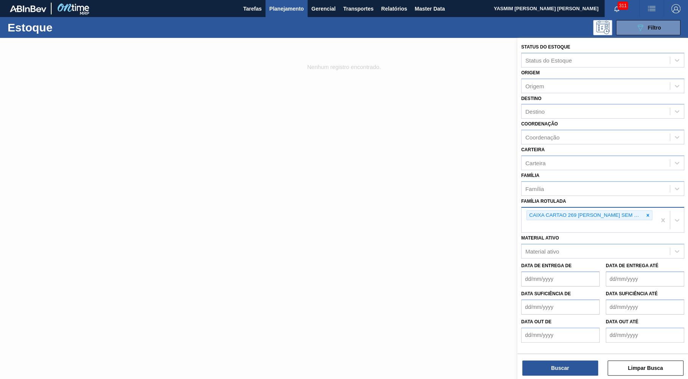
click at [688, 4] on button "button" at bounding box center [676, 8] width 24 height 17
click at [286, 7] on div at bounding box center [344, 189] width 688 height 379
click at [272, 19] on div "Estoque 089F7B8B-B2A5-4AFE-B5C0-19BA573D28AC Filtro" at bounding box center [344, 27] width 688 height 21
click at [276, 13] on span "Planejamento" at bounding box center [286, 8] width 35 height 9
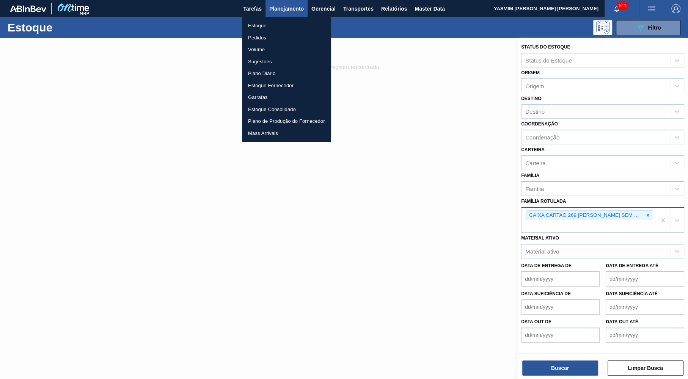
click at [266, 18] on ul "Estoque Pedidos Volume Sugestões Plano Diário Estoque Fornecedor Garrafas Estoq…" at bounding box center [286, 80] width 89 height 126
click at [262, 26] on li "Estoque" at bounding box center [286, 26] width 89 height 12
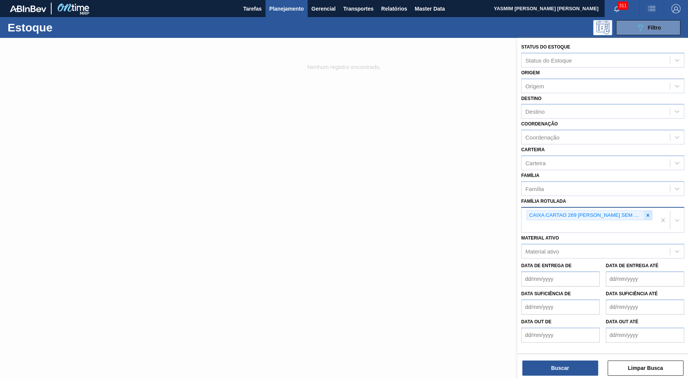
click at [646, 211] on div at bounding box center [648, 215] width 8 height 9
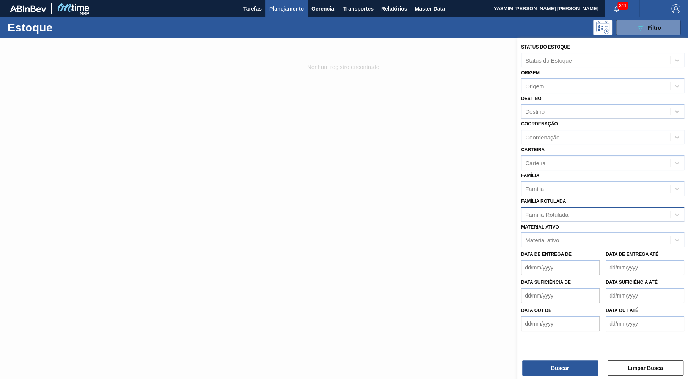
click at [586, 197] on div "Família Rotulada Família Rotulada" at bounding box center [602, 209] width 163 height 26
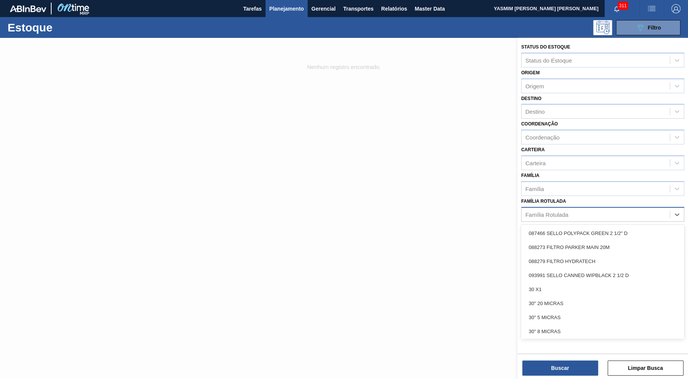
click at [588, 212] on div "Família Rotulada" at bounding box center [595, 214] width 148 height 11
type Rotulada "michelob"
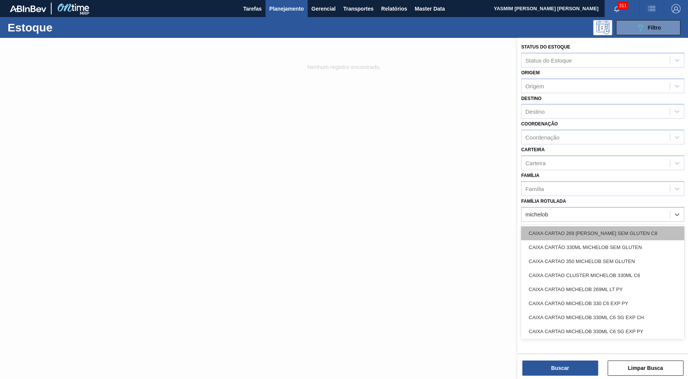
click at [589, 231] on div "CAIXA CARTAO 269 [PERSON_NAME] SEM GLUTEN C8" at bounding box center [602, 233] width 163 height 14
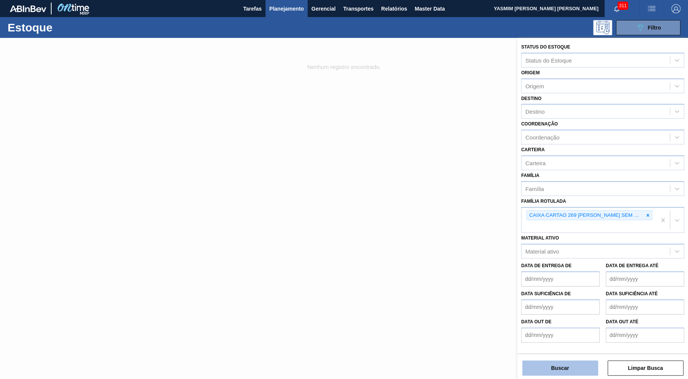
click at [536, 365] on button "Buscar" at bounding box center [560, 368] width 76 height 15
